Goal: Task Accomplishment & Management: Use online tool/utility

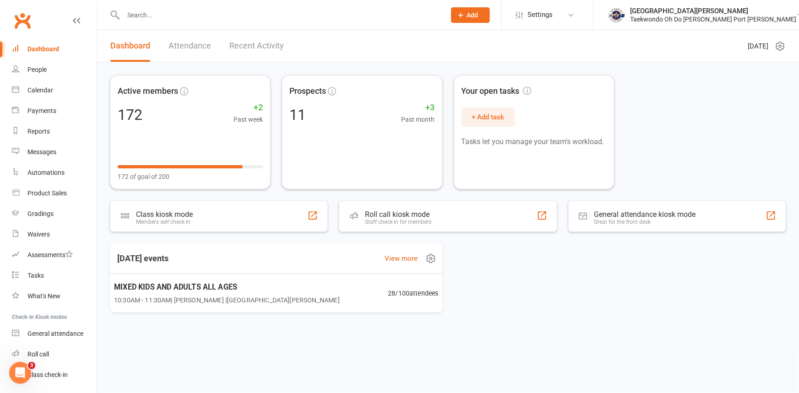
scroll to position [47, 0]
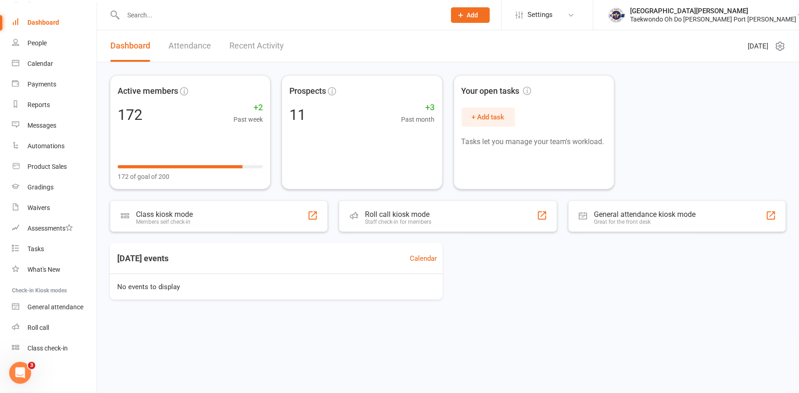
scroll to position [47, 0]
click at [58, 348] on div "Class check-in" at bounding box center [47, 348] width 40 height 7
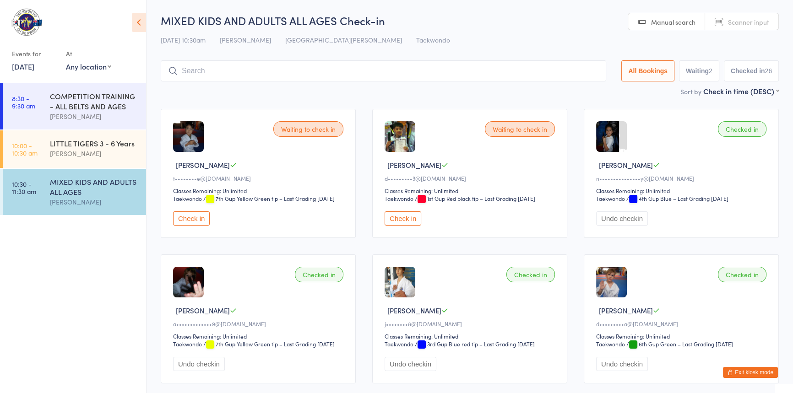
click at [201, 69] on input "search" at bounding box center [383, 70] width 445 height 21
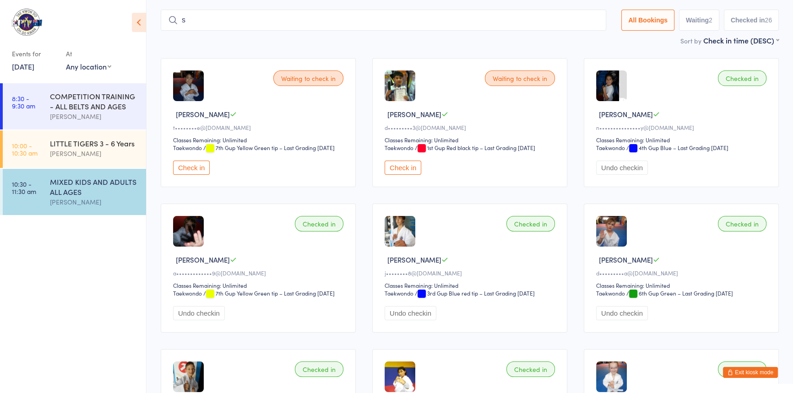
scroll to position [59, 0]
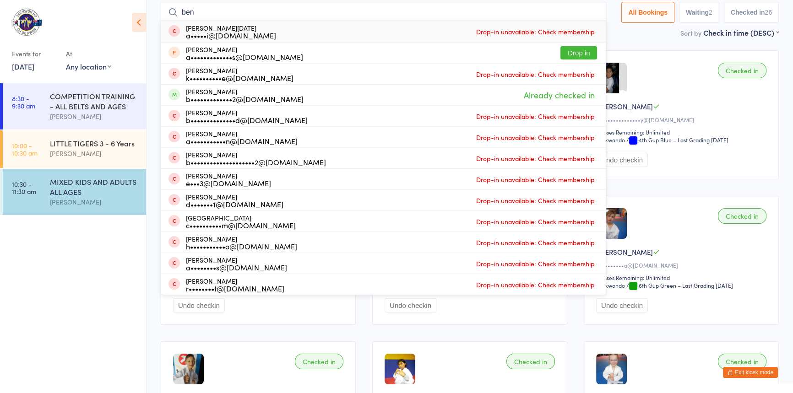
drag, startPoint x: 195, startPoint y: 13, endPoint x: 139, endPoint y: 7, distance: 55.7
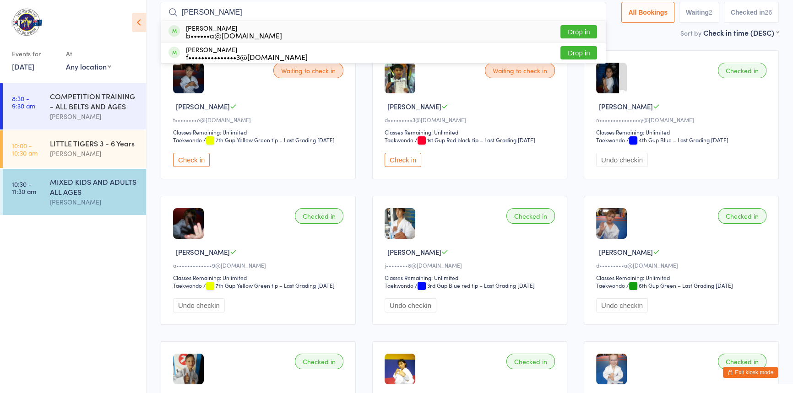
type input "melissa"
drag, startPoint x: 554, startPoint y: 29, endPoint x: 546, endPoint y: 23, distance: 9.4
click at [560, 29] on button "Drop in" at bounding box center [578, 31] width 37 height 13
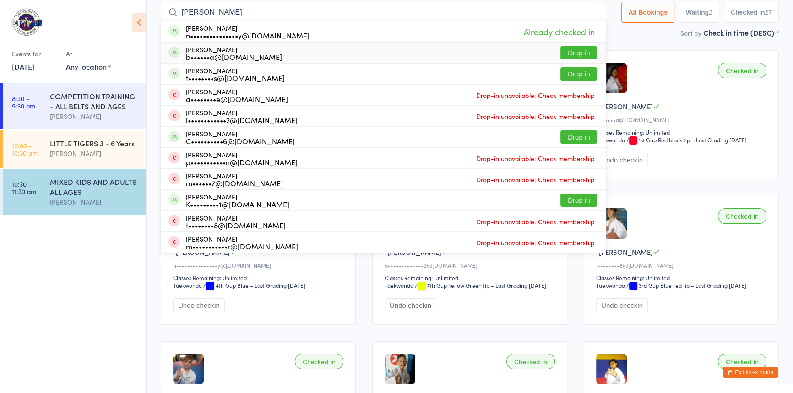
type input "annabelle"
click at [560, 53] on button "Drop in" at bounding box center [578, 52] width 37 height 13
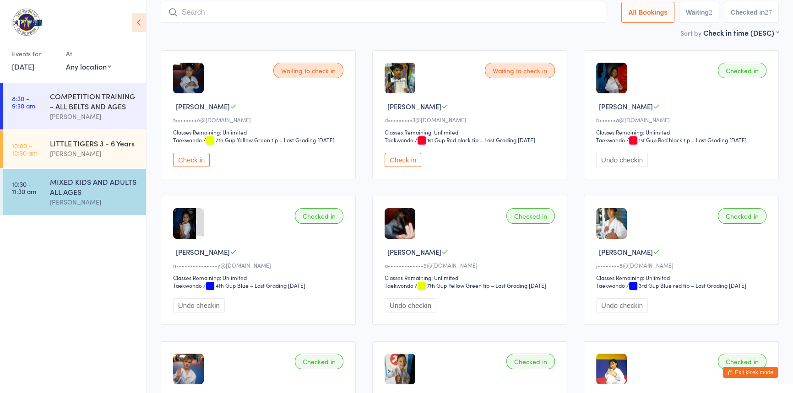
click at [243, 12] on input "search" at bounding box center [383, 12] width 445 height 21
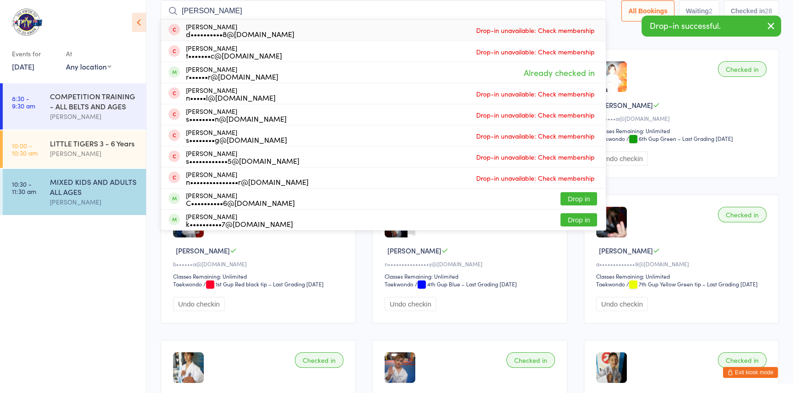
drag, startPoint x: 213, startPoint y: 9, endPoint x: 162, endPoint y: 12, distance: 51.8
click at [161, 12] on input "chloe" at bounding box center [383, 10] width 445 height 21
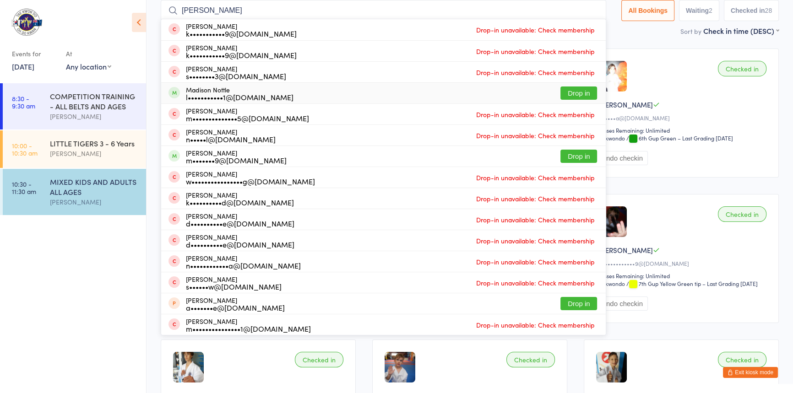
type input "maddison"
click at [560, 89] on button "Drop in" at bounding box center [578, 93] width 37 height 13
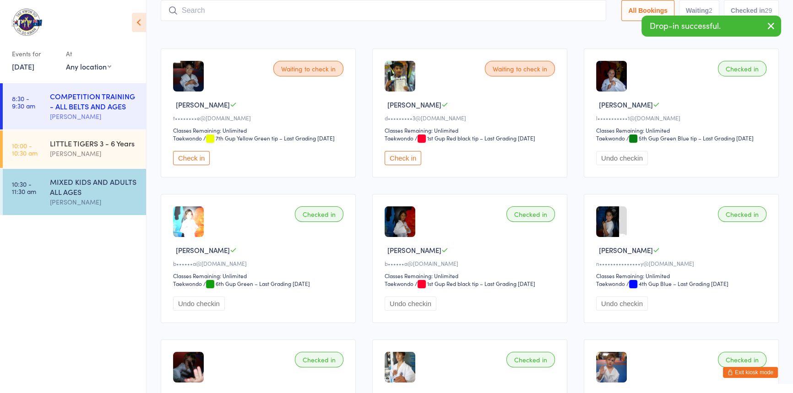
click at [93, 109] on div "COMPETITION TRAINING - ALL BELTS AND AGES" at bounding box center [94, 101] width 88 height 20
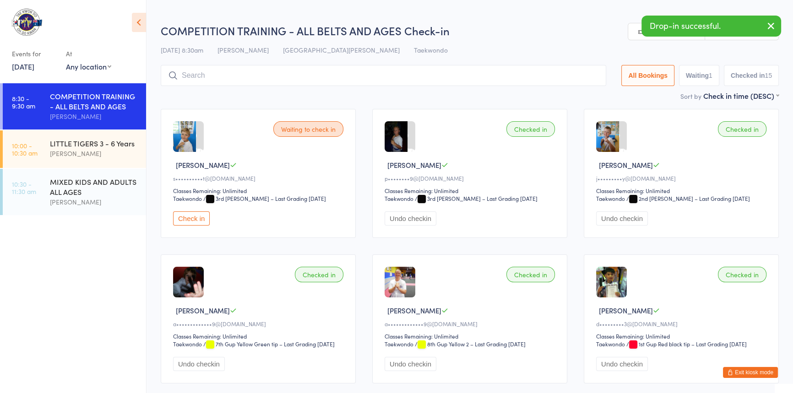
click at [196, 77] on input "search" at bounding box center [383, 75] width 445 height 21
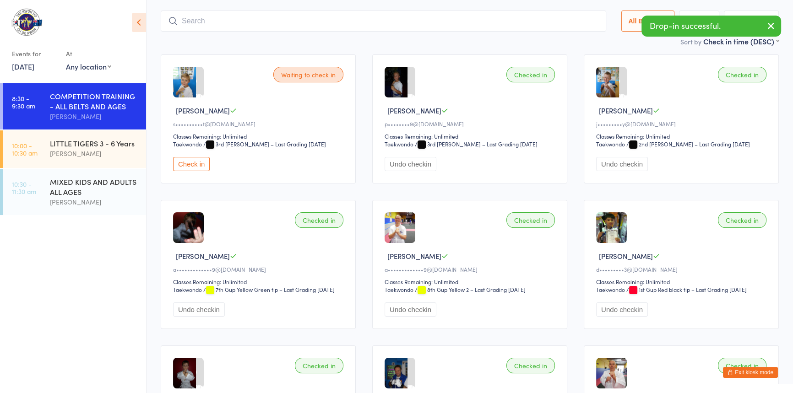
scroll to position [65, 0]
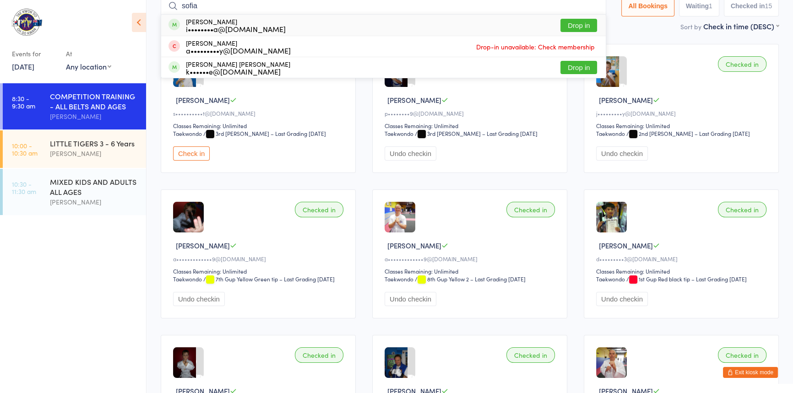
type input "sofia"
click at [560, 23] on button "Drop in" at bounding box center [578, 25] width 37 height 13
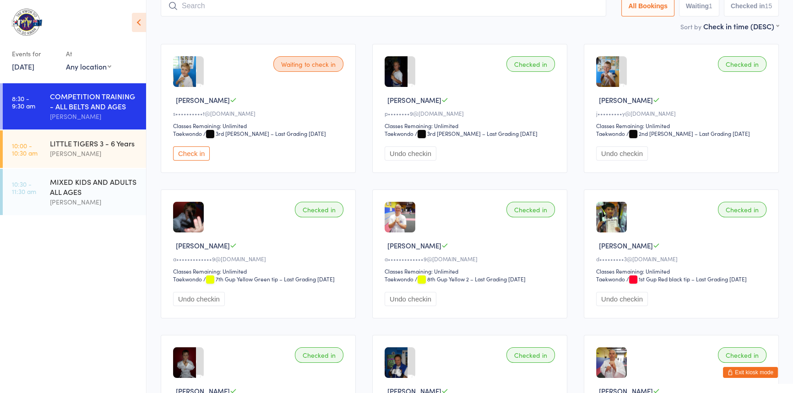
scroll to position [60, 0]
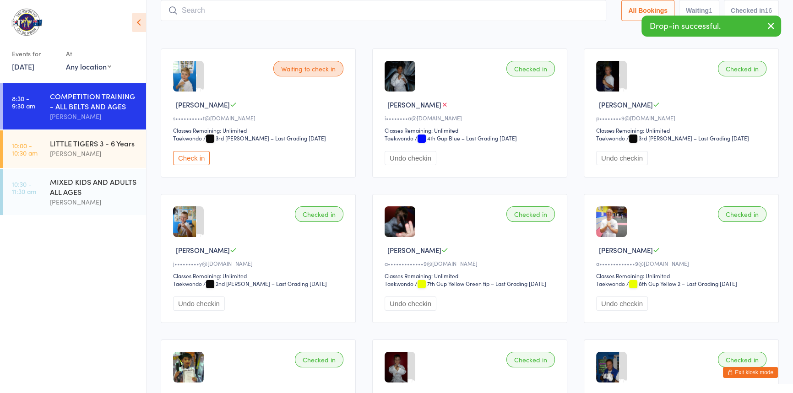
click at [185, 11] on input "search" at bounding box center [383, 10] width 445 height 21
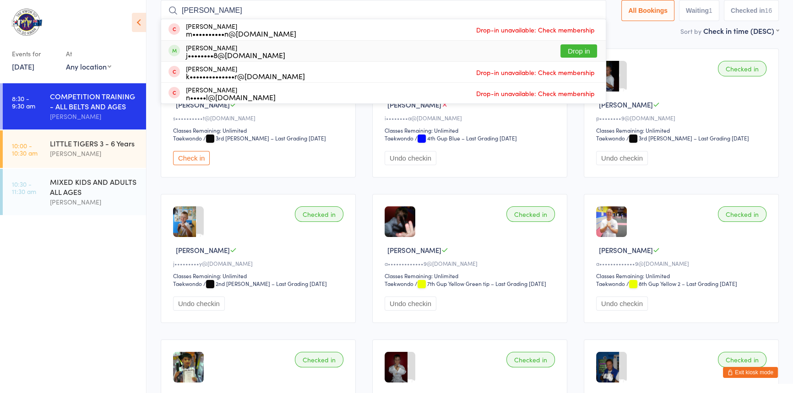
type input "xavier"
click at [570, 48] on button "Drop in" at bounding box center [578, 50] width 37 height 13
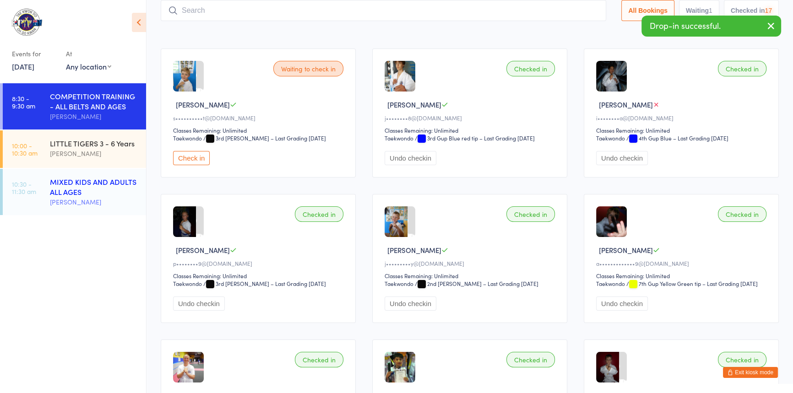
drag, startPoint x: 65, startPoint y: 195, endPoint x: 75, endPoint y: 192, distance: 10.0
click at [65, 194] on div "MIXED KIDS AND ADULTS ALL AGES" at bounding box center [94, 187] width 88 height 20
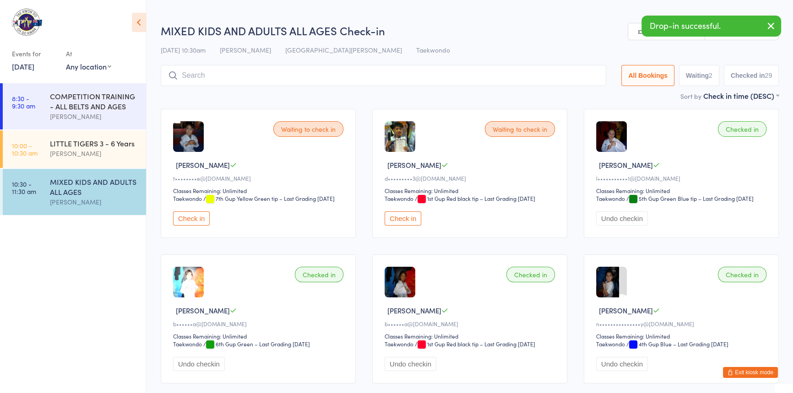
click at [190, 77] on input "search" at bounding box center [383, 75] width 445 height 21
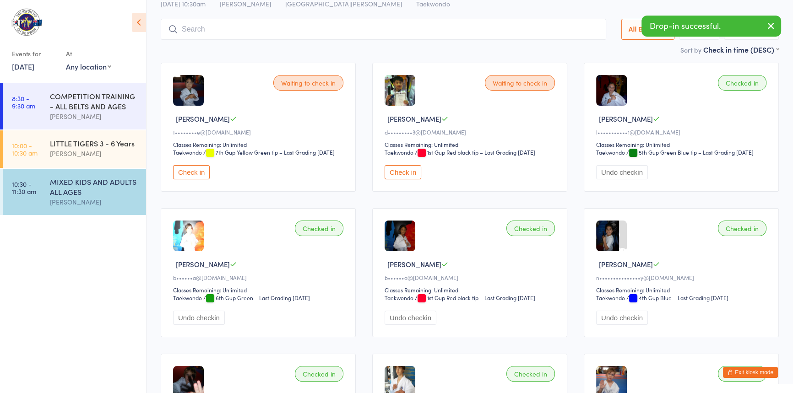
scroll to position [65, 0]
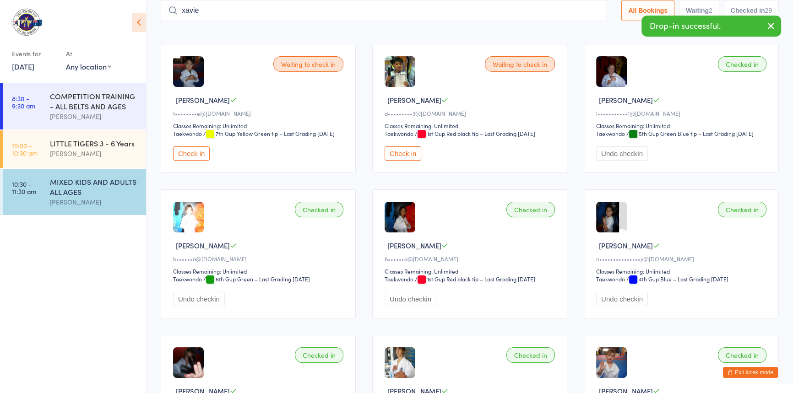
type input "xavier"
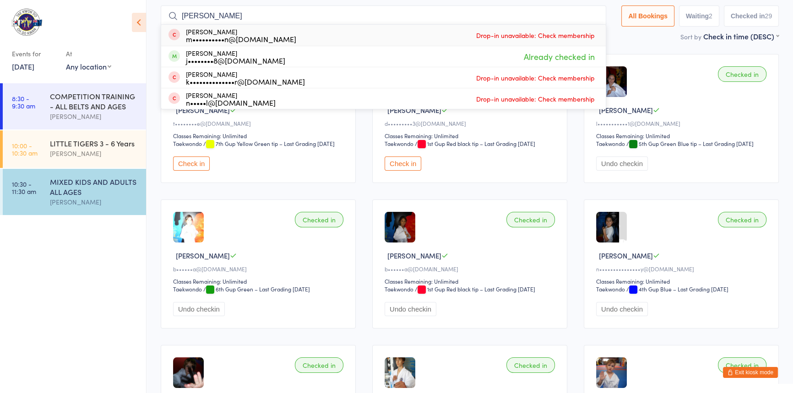
scroll to position [49, 0]
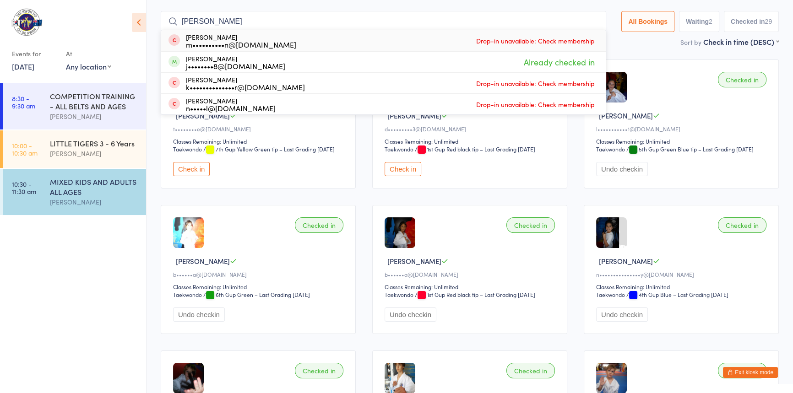
drag, startPoint x: 199, startPoint y: 6, endPoint x: 151, endPoint y: 7, distance: 48.1
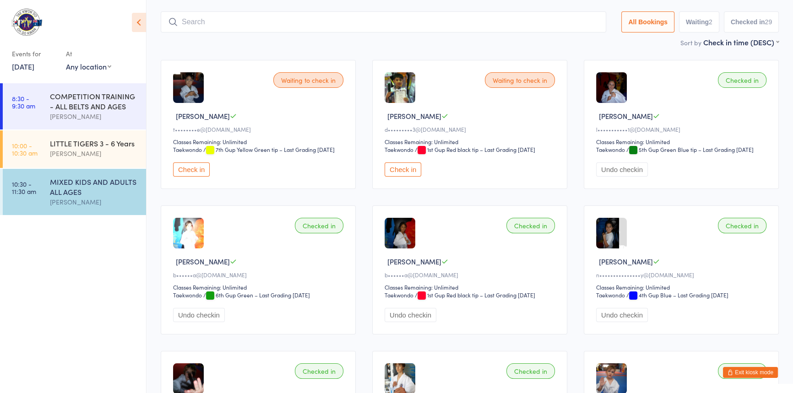
scroll to position [0, 0]
